Goal: Task Accomplishment & Management: Manage account settings

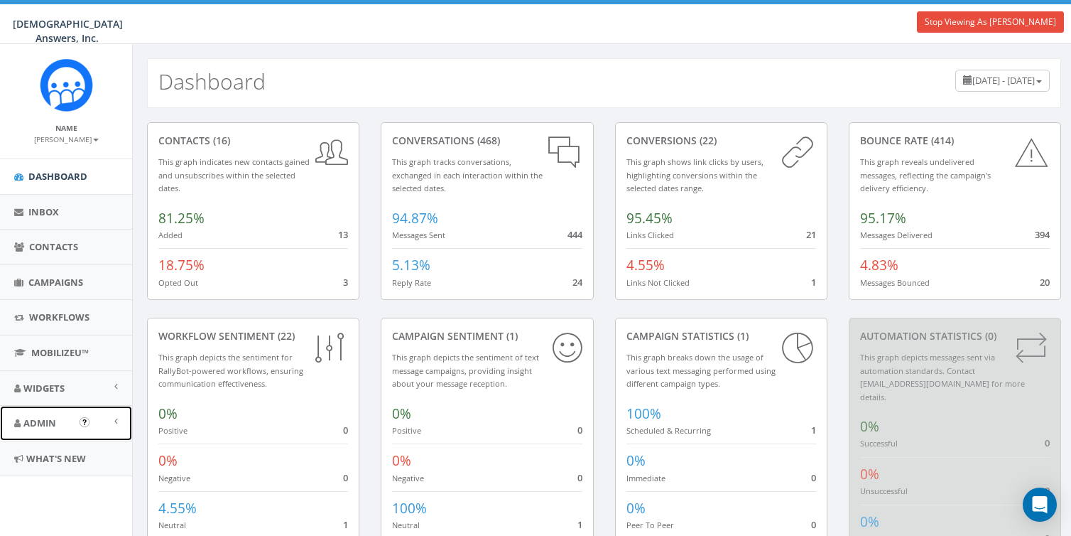
click at [48, 429] on link "Admin" at bounding box center [66, 423] width 132 height 35
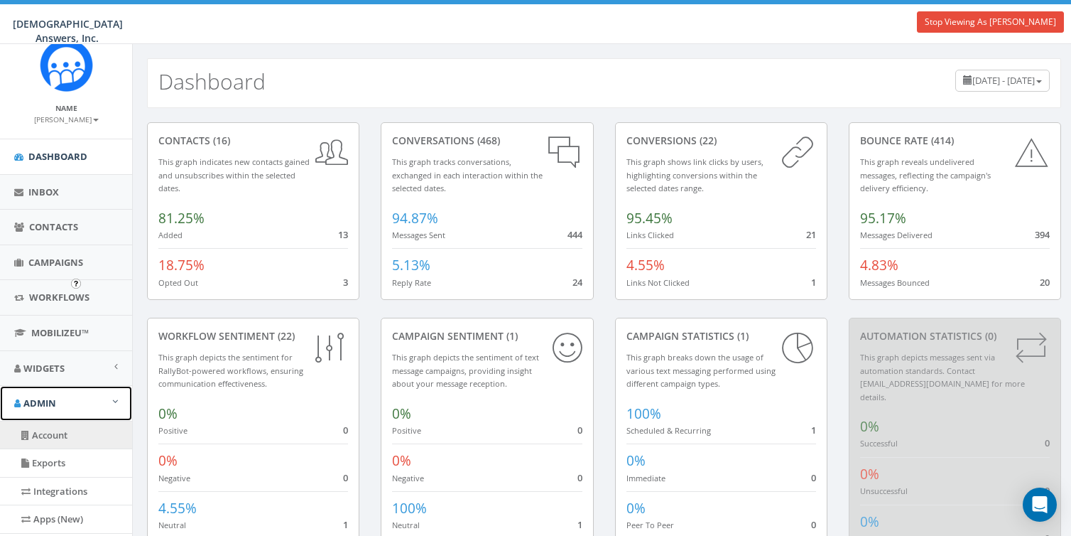
scroll to position [192, 0]
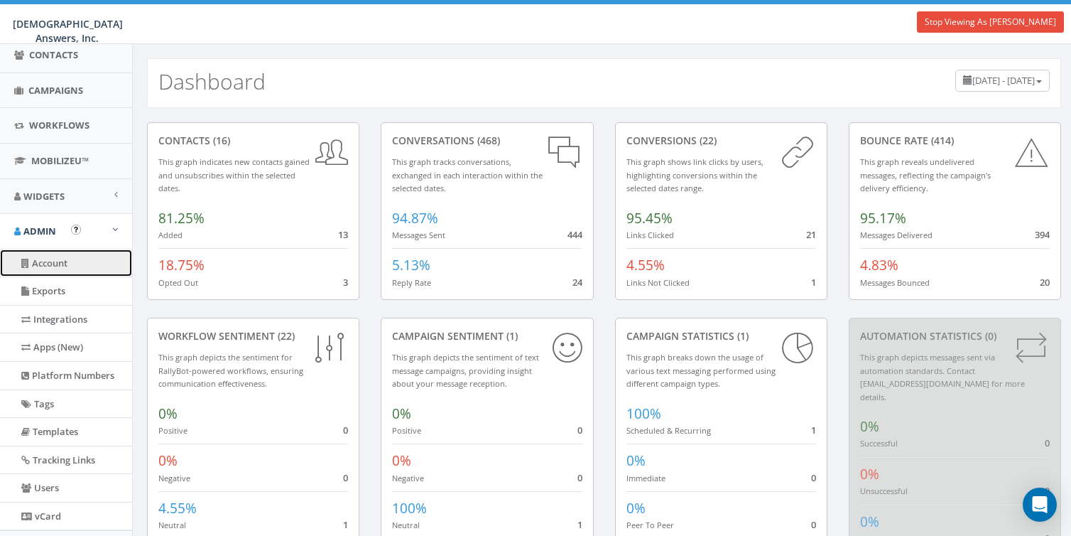
click at [45, 261] on link "Account" at bounding box center [66, 263] width 132 height 28
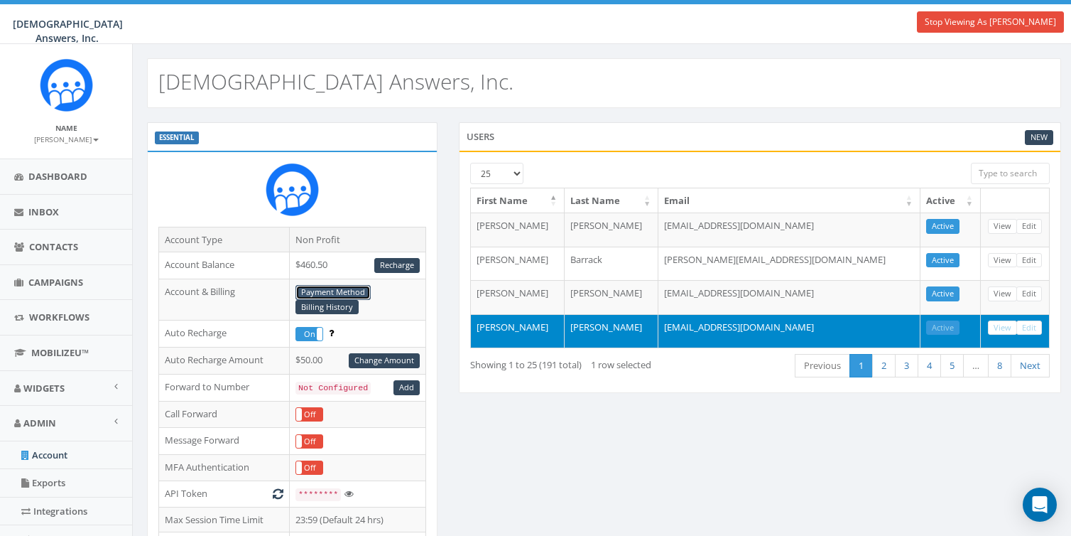
drag, startPoint x: 323, startPoint y: 288, endPoint x: 402, endPoint y: 250, distance: 87.7
click at [324, 288] on link "Payment Method" at bounding box center [333, 292] width 75 height 15
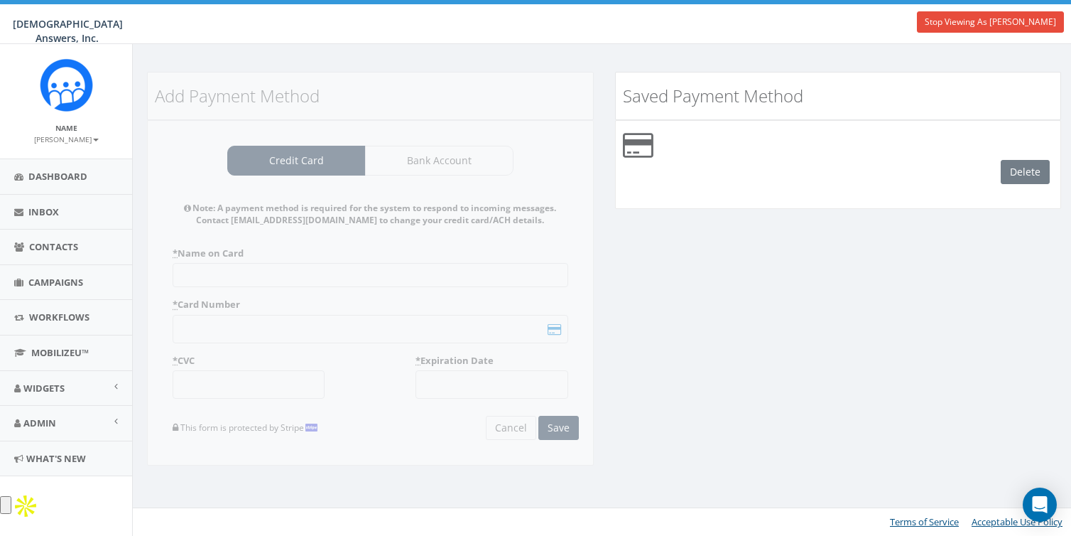
click at [772, 251] on div "Add Payment Method Credit Card Bank Account Note: A payment method is required …" at bounding box center [604, 278] width 936 height 412
click at [347, 262] on div "Add Payment Method Credit Card Bank Account Note: A payment method is required …" at bounding box center [370, 278] width 468 height 412
click at [320, 274] on div "Add Payment Method Credit Card Bank Account Note: A payment method is required …" at bounding box center [370, 278] width 468 height 412
click at [740, 242] on div "Add Payment Method Credit Card Bank Account Note: A payment method is required …" at bounding box center [604, 278] width 936 height 412
click at [660, 245] on div "Add Payment Method Credit Card Bank Account Note: A payment method is required …" at bounding box center [604, 278] width 936 height 412
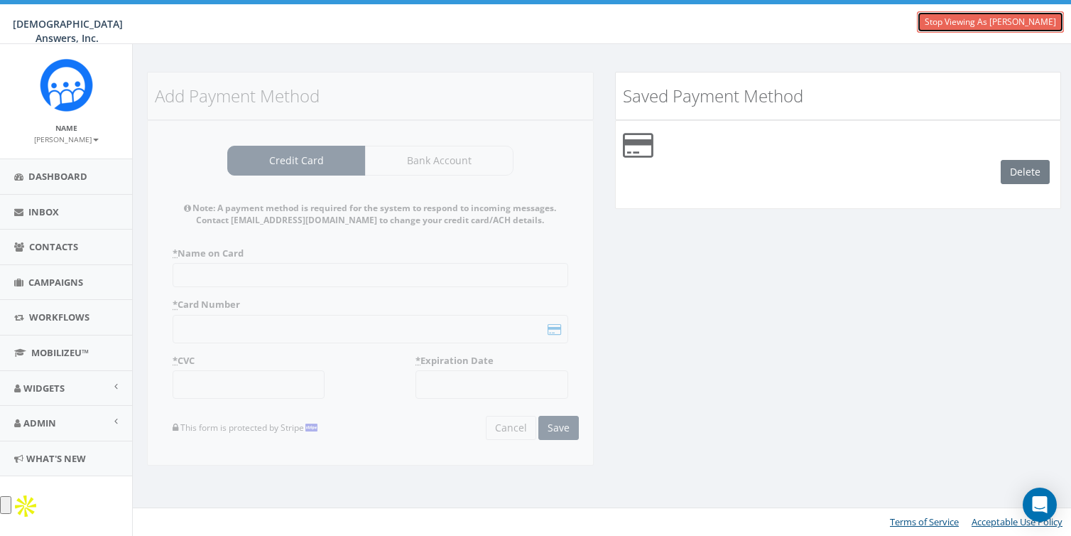
click at [998, 23] on link "Stop Viewing As [PERSON_NAME]" at bounding box center [990, 21] width 147 height 21
